Goal: Task Accomplishment & Management: Complete application form

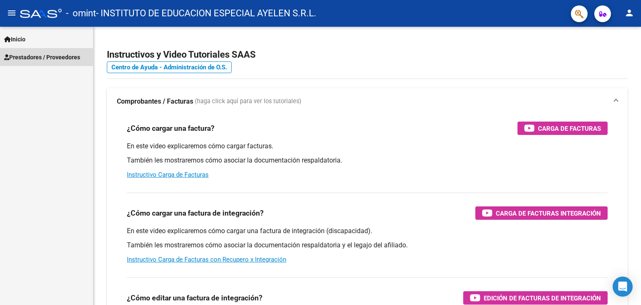
click at [45, 58] on span "Prestadores / Proveedores" at bounding box center [42, 57] width 76 height 9
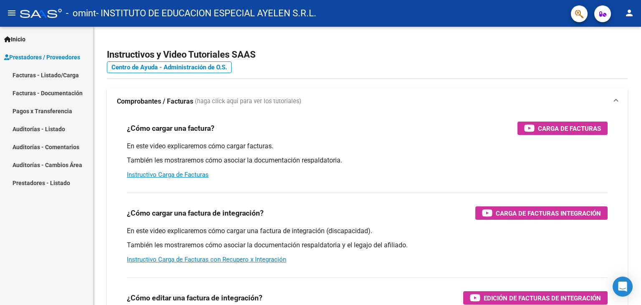
click at [33, 77] on link "Facturas - Listado/Carga" at bounding box center [46, 75] width 93 height 18
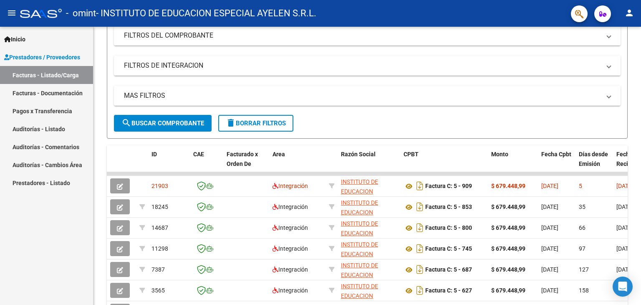
scroll to position [120, 0]
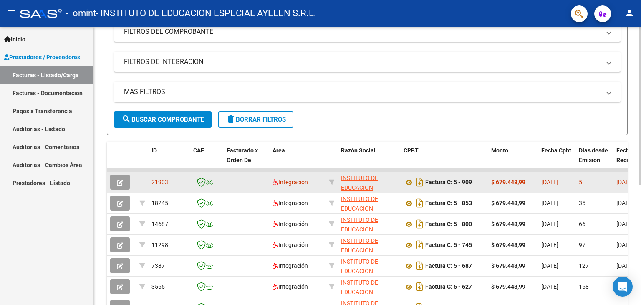
click at [120, 181] on icon "button" at bounding box center [120, 182] width 6 height 6
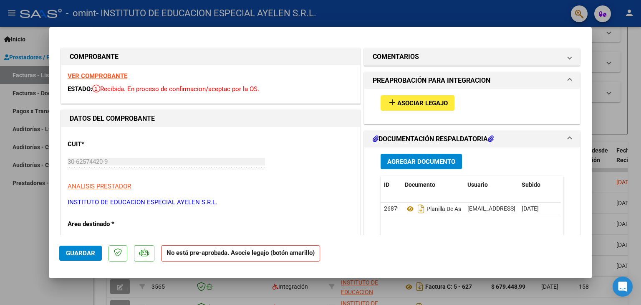
click at [397, 100] on span "Asociar Legajo" at bounding box center [422, 103] width 50 height 8
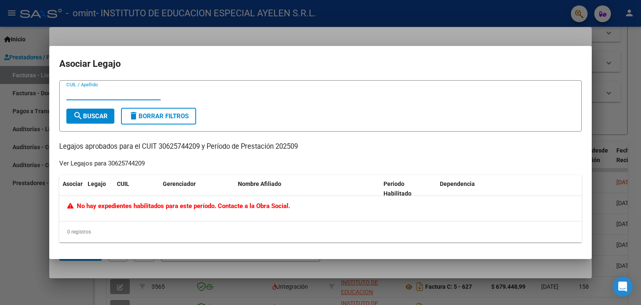
click at [633, 102] on div at bounding box center [320, 152] width 641 height 305
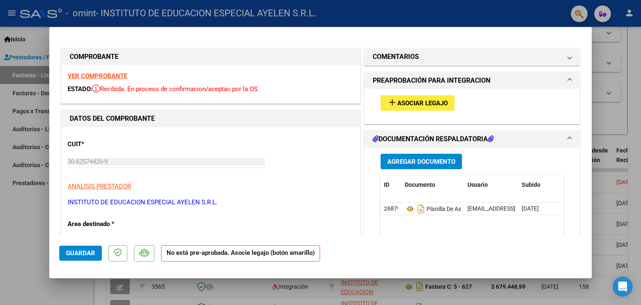
click at [23, 232] on div at bounding box center [320, 152] width 641 height 305
type input "$ 0,00"
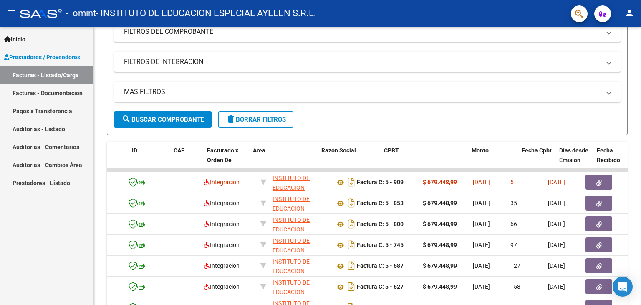
scroll to position [0, 0]
